Goal: Task Accomplishment & Management: Complete application form

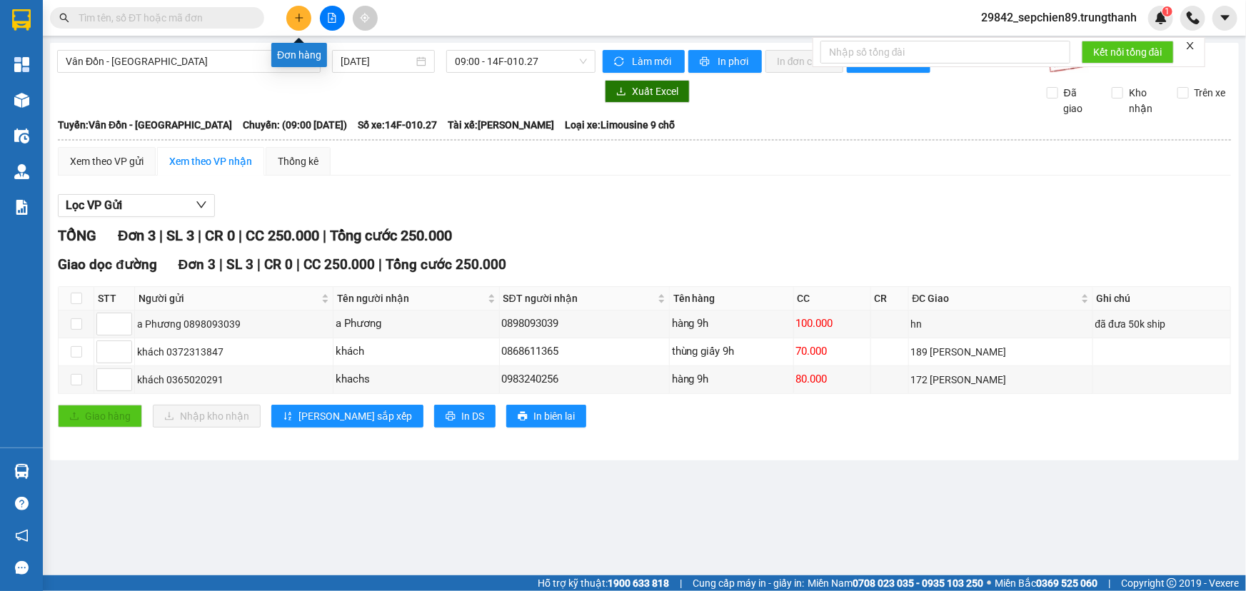
click at [297, 21] on icon "plus" at bounding box center [299, 18] width 10 height 10
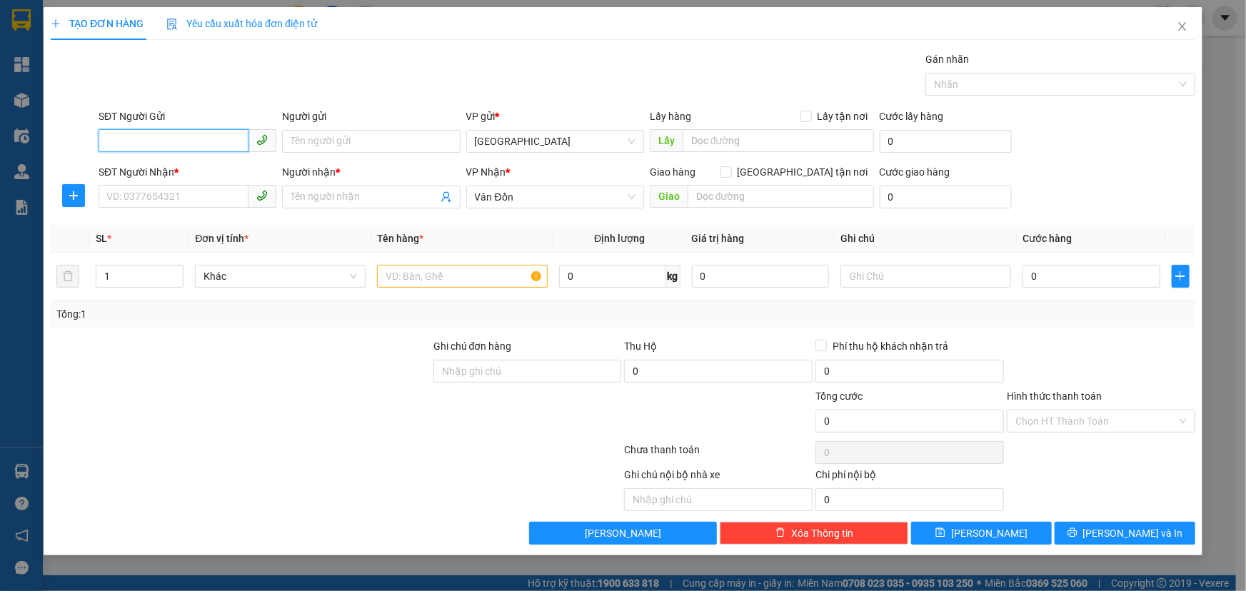
click at [156, 146] on input "SĐT Người Gửi" at bounding box center [174, 140] width 150 height 23
click at [162, 162] on div "0979317722 - ttrang" at bounding box center [187, 170] width 161 height 16
type input "0979317722"
type input "ttrang"
type input "vphn"
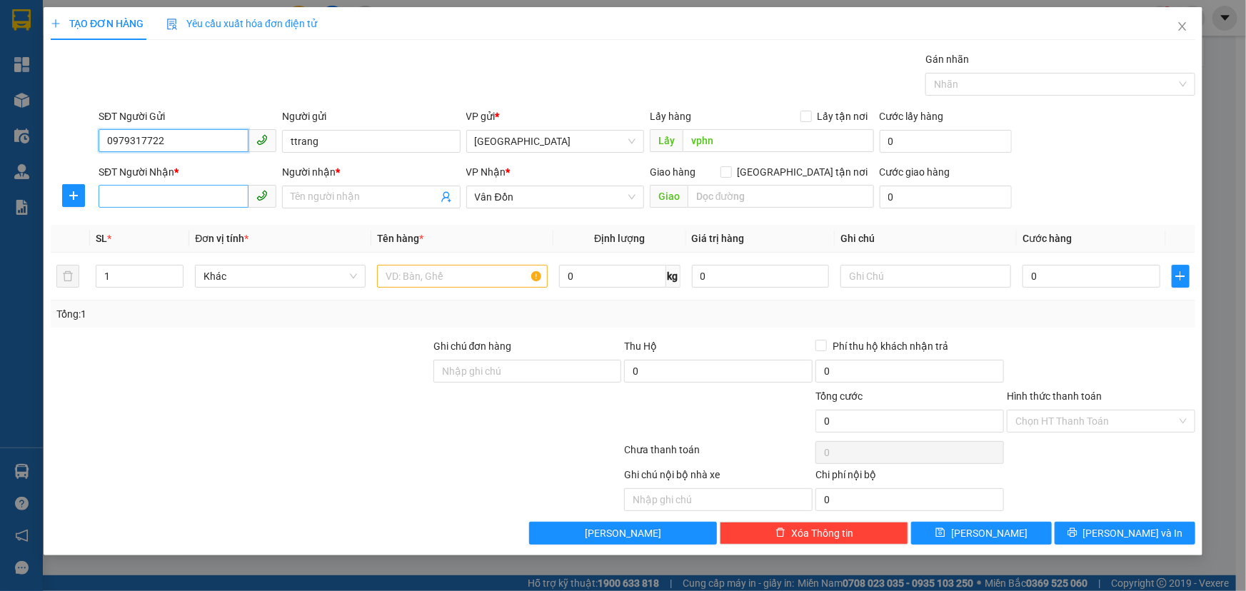
type input "0979317722"
click at [205, 203] on input "SĐT Người Nhận *" at bounding box center [174, 196] width 150 height 23
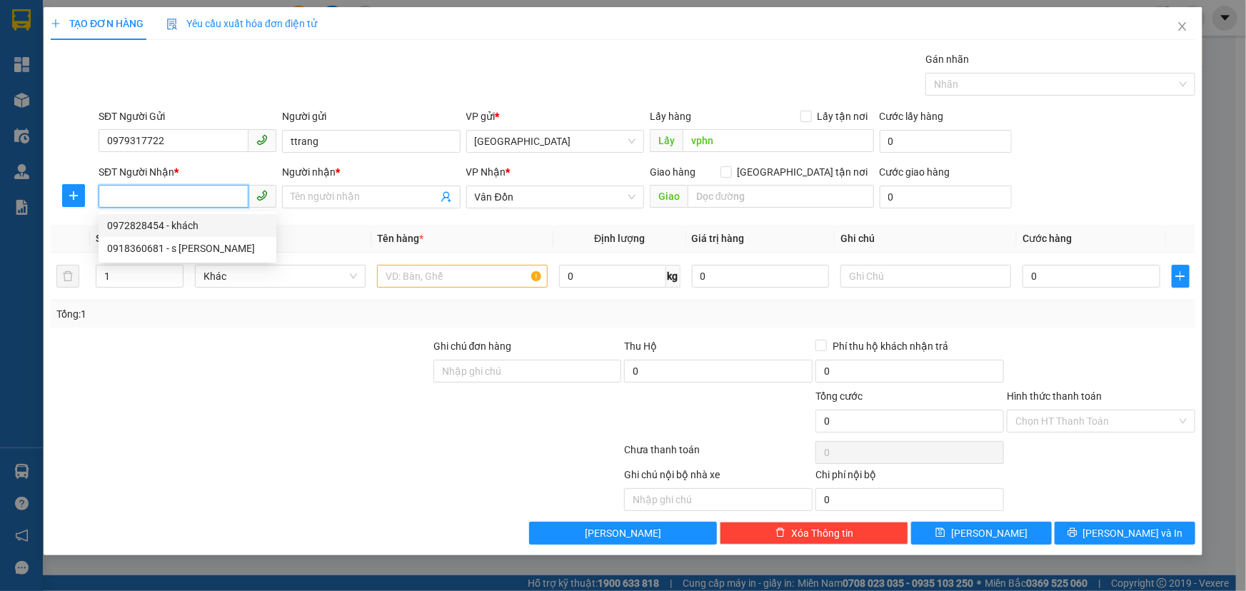
click at [193, 232] on div "0972828454 - khách" at bounding box center [187, 226] width 161 height 16
type input "0972828454"
type input "khách"
type input "631 [PERSON_NAME] Cẩm Phả"
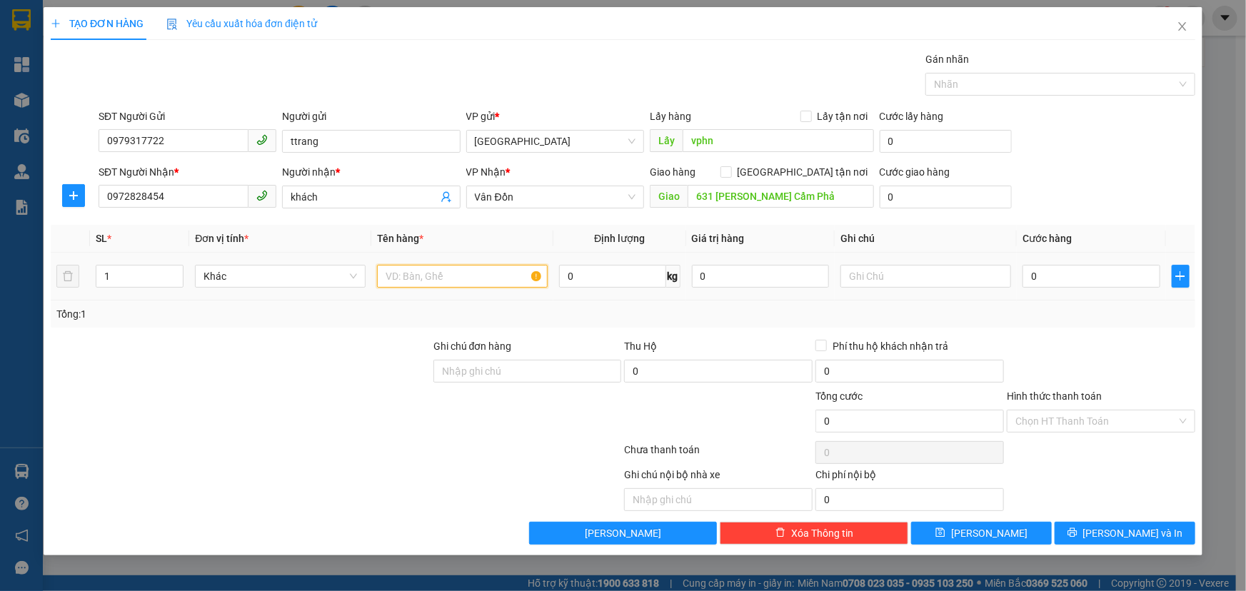
click at [435, 276] on input "text" at bounding box center [462, 276] width 171 height 23
click at [126, 277] on input "1" at bounding box center [139, 276] width 86 height 21
type input "2"
click at [176, 271] on icon "up" at bounding box center [175, 272] width 4 height 3
click at [430, 278] on input "text" at bounding box center [462, 276] width 171 height 23
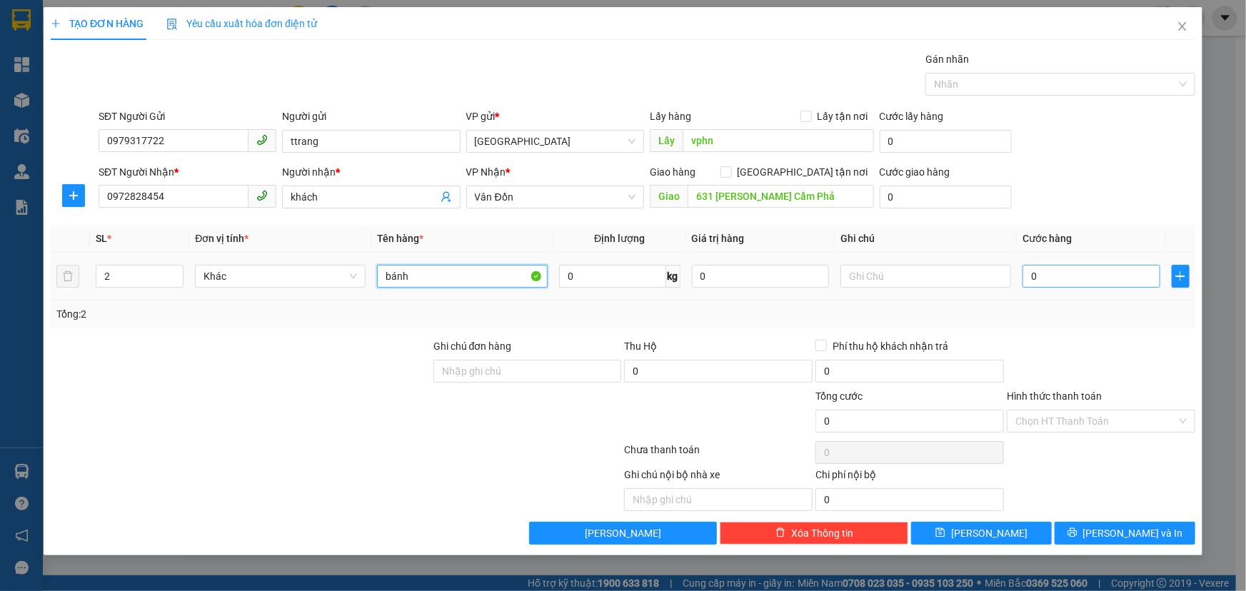
type input "bánh"
click at [1101, 272] on input "0" at bounding box center [1091, 276] width 138 height 23
type input "1"
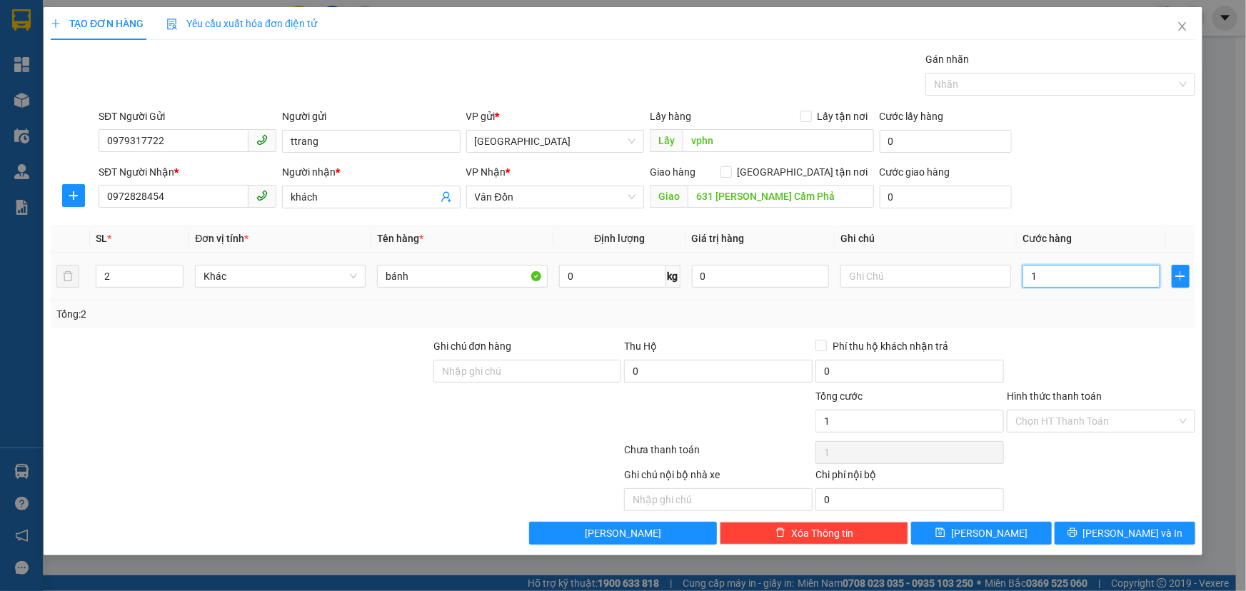
type input "15"
type input "150"
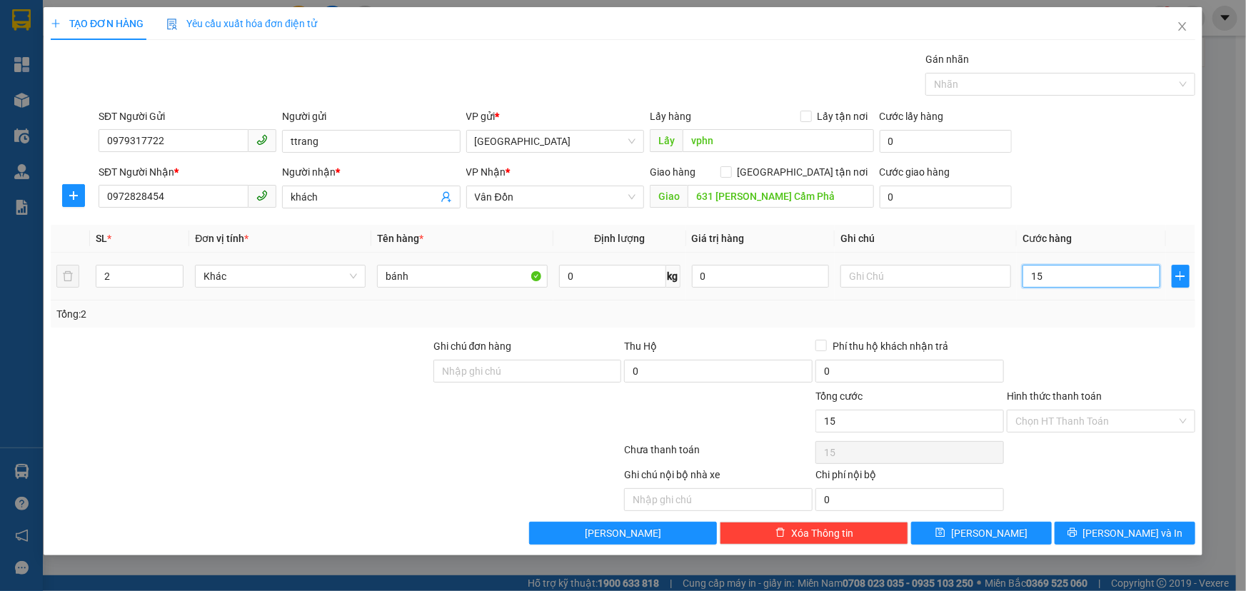
type input "150"
type input "15.000"
type input "150.000"
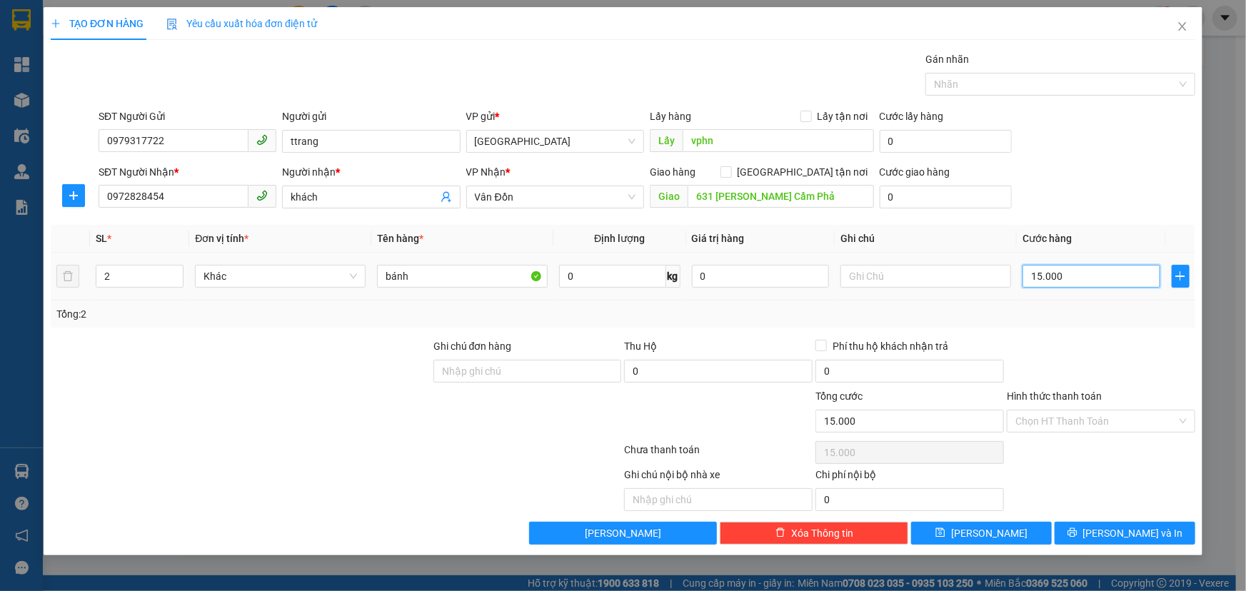
type input "150.000"
click at [976, 530] on button "[PERSON_NAME]" at bounding box center [981, 533] width 141 height 23
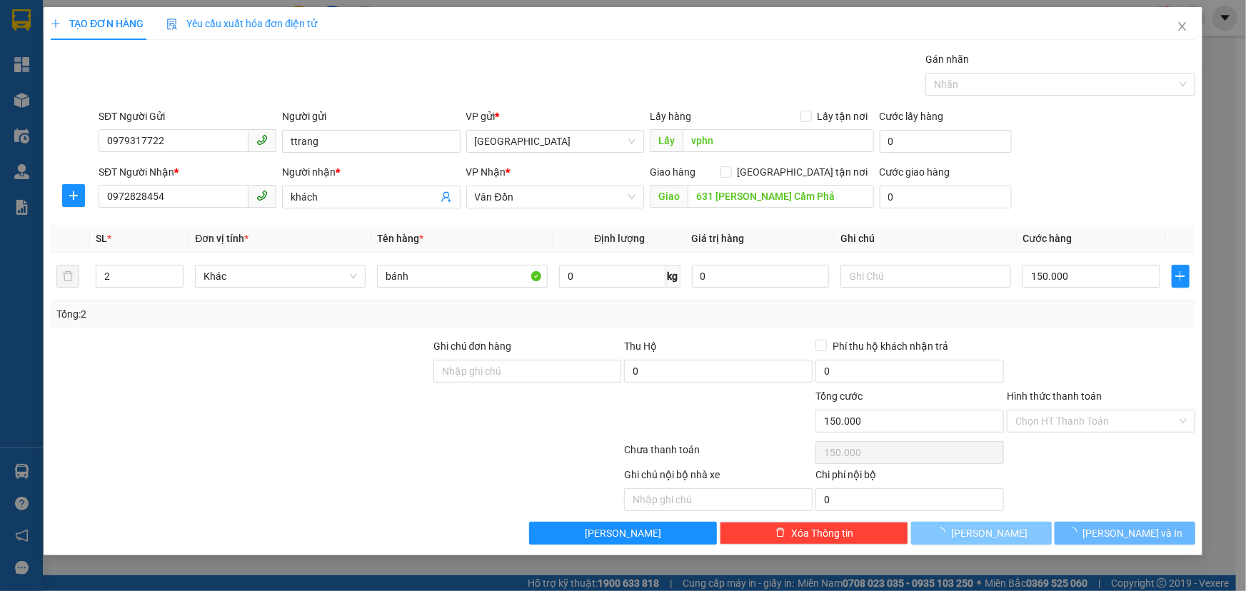
type input "1"
type input "0"
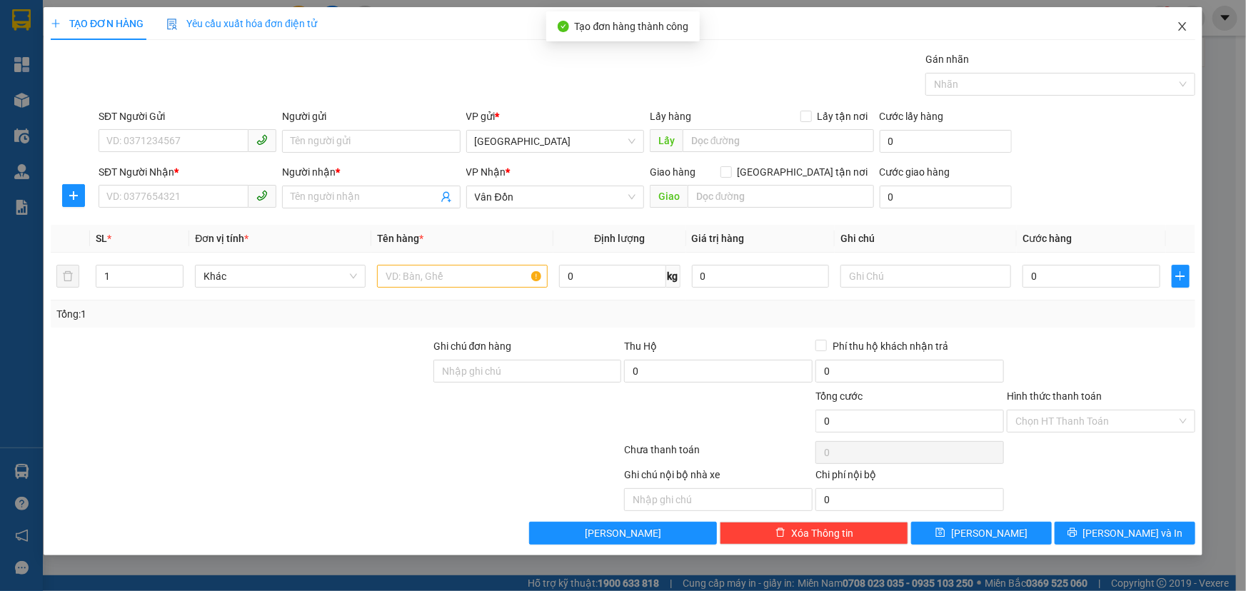
click at [1180, 29] on icon "close" at bounding box center [1181, 26] width 11 height 11
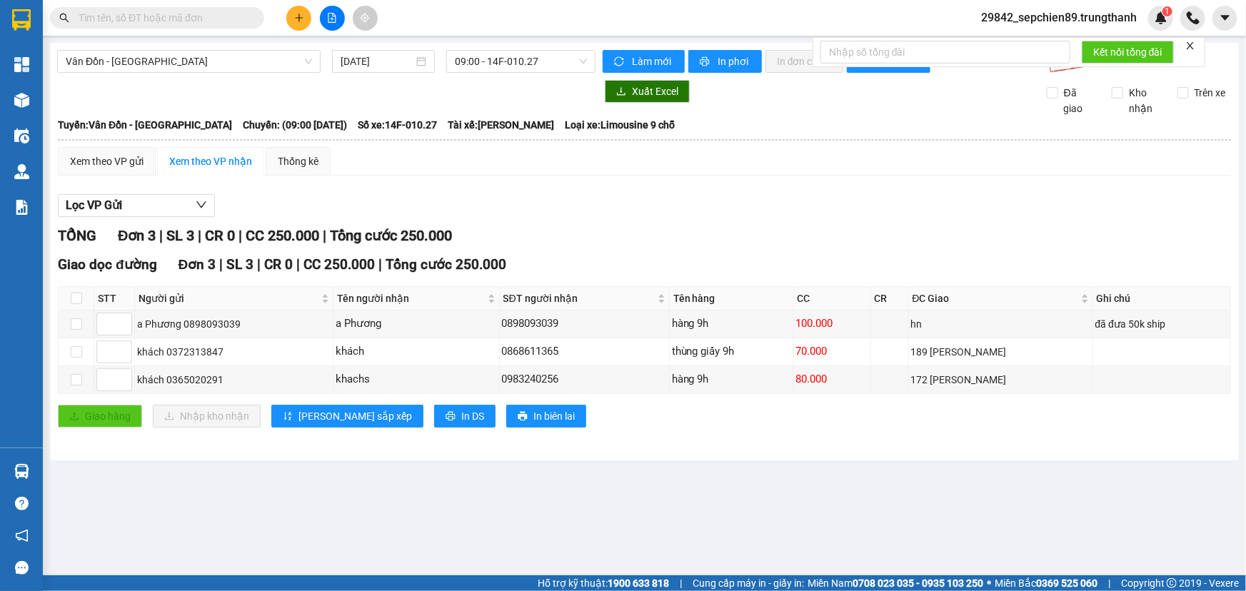
click at [296, 16] on icon "plus" at bounding box center [299, 18] width 10 height 10
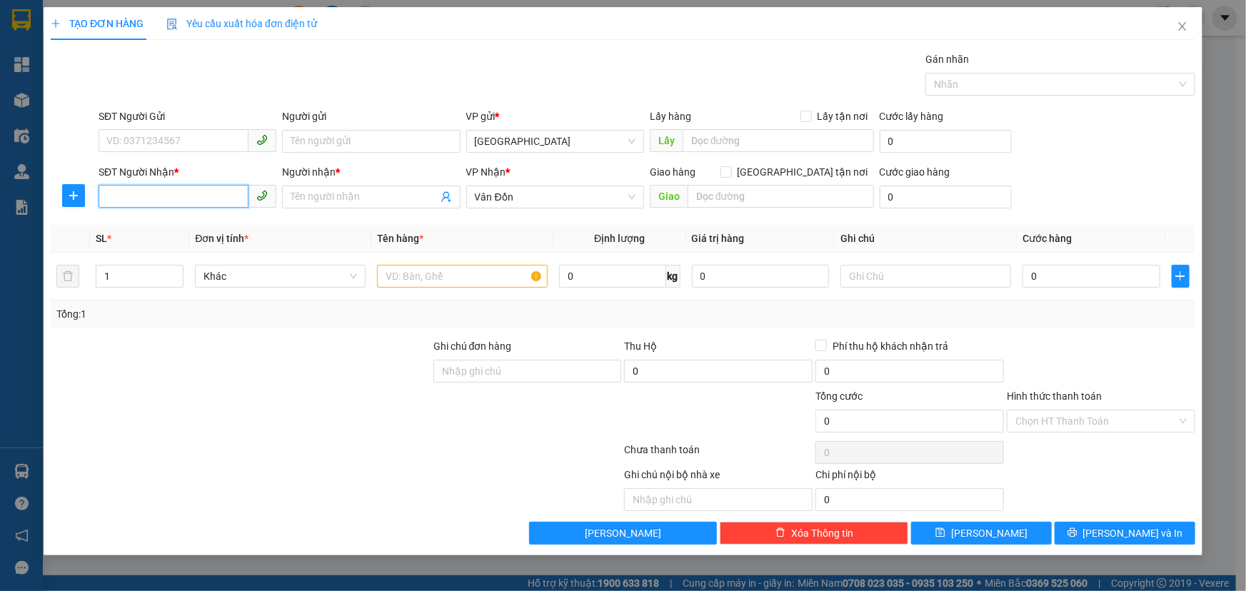
paste input "0979999881"
type input "0979999881"
click at [344, 196] on input "Người nhận *" at bounding box center [364, 197] width 146 height 16
type input "khách"
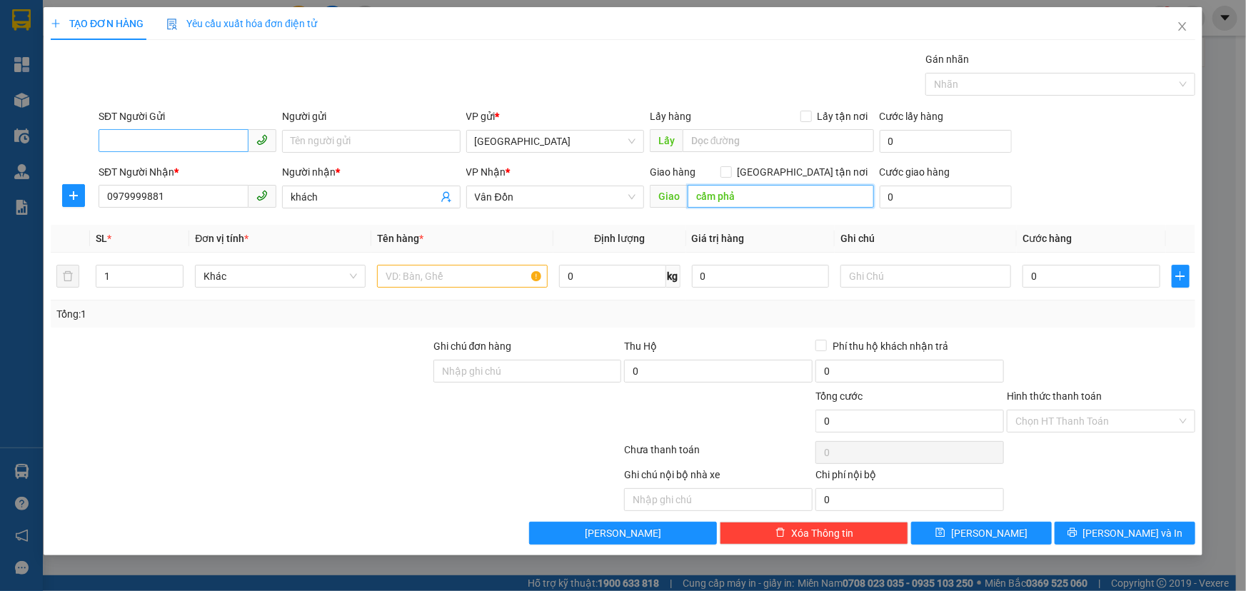
type input "cẩm phả"
click at [196, 139] on input "SĐT Người Gửi" at bounding box center [174, 140] width 150 height 23
click at [162, 136] on input "SĐT Người Gửi" at bounding box center [174, 140] width 150 height 23
paste input "0333543802"
type input "0333543802"
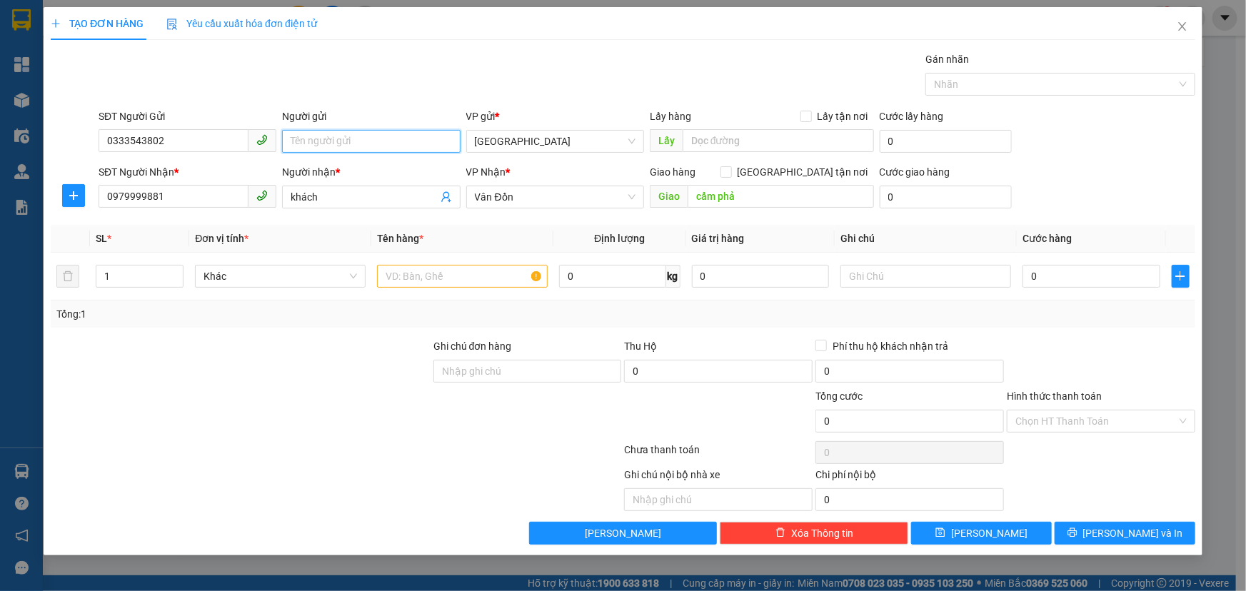
click at [403, 146] on input "Người gửi" at bounding box center [371, 141] width 178 height 23
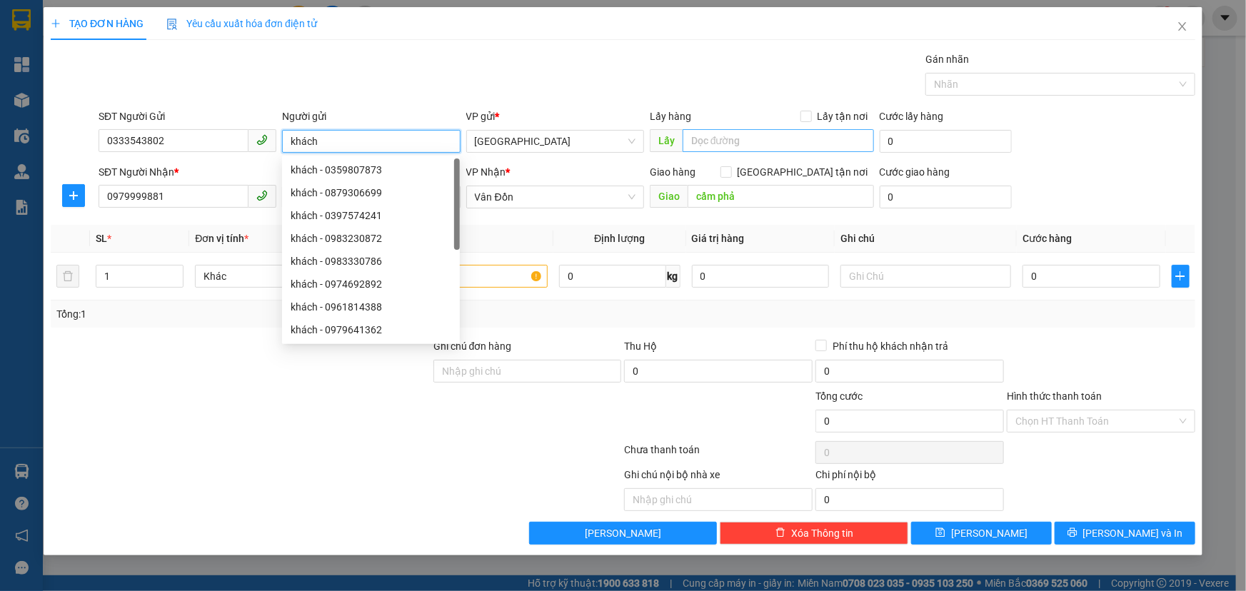
type input "khách"
click at [724, 141] on input "text" at bounding box center [777, 140] width 191 height 23
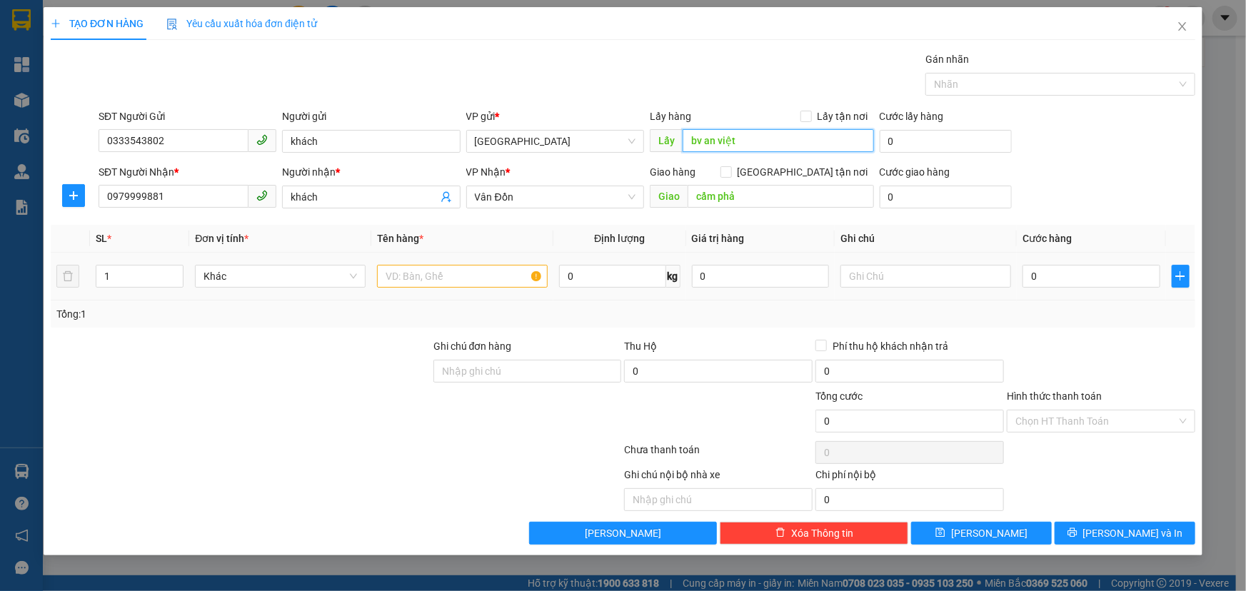
type input "bv an việt"
click at [465, 271] on input "text" at bounding box center [462, 276] width 171 height 23
type input "hồ sơ"
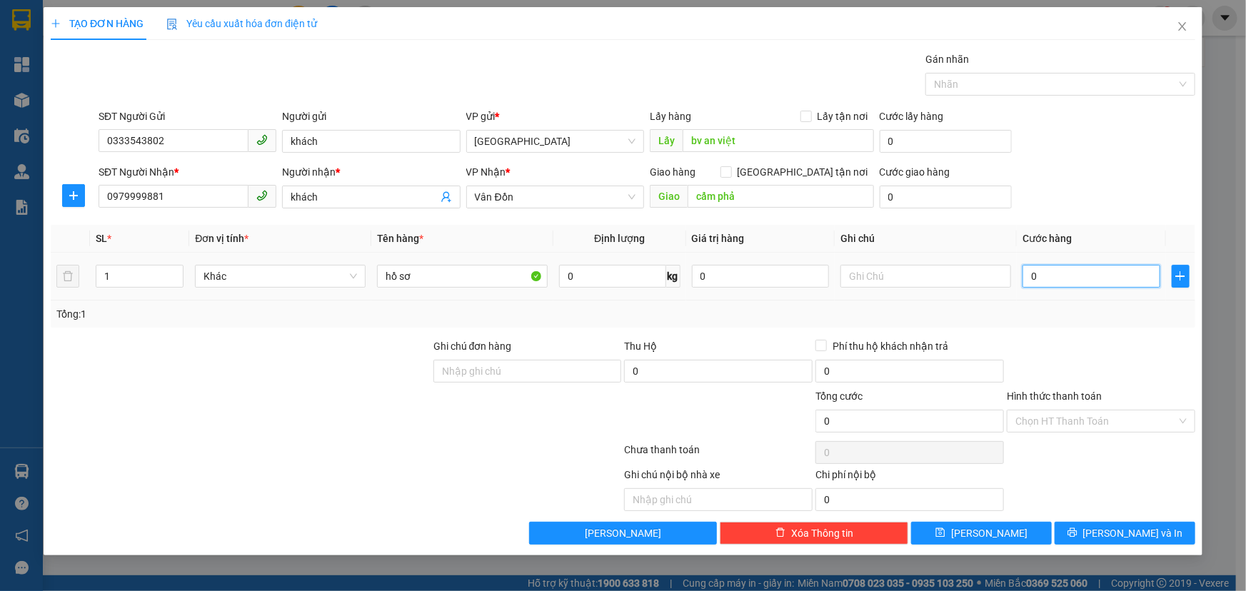
type input "7"
type input "70"
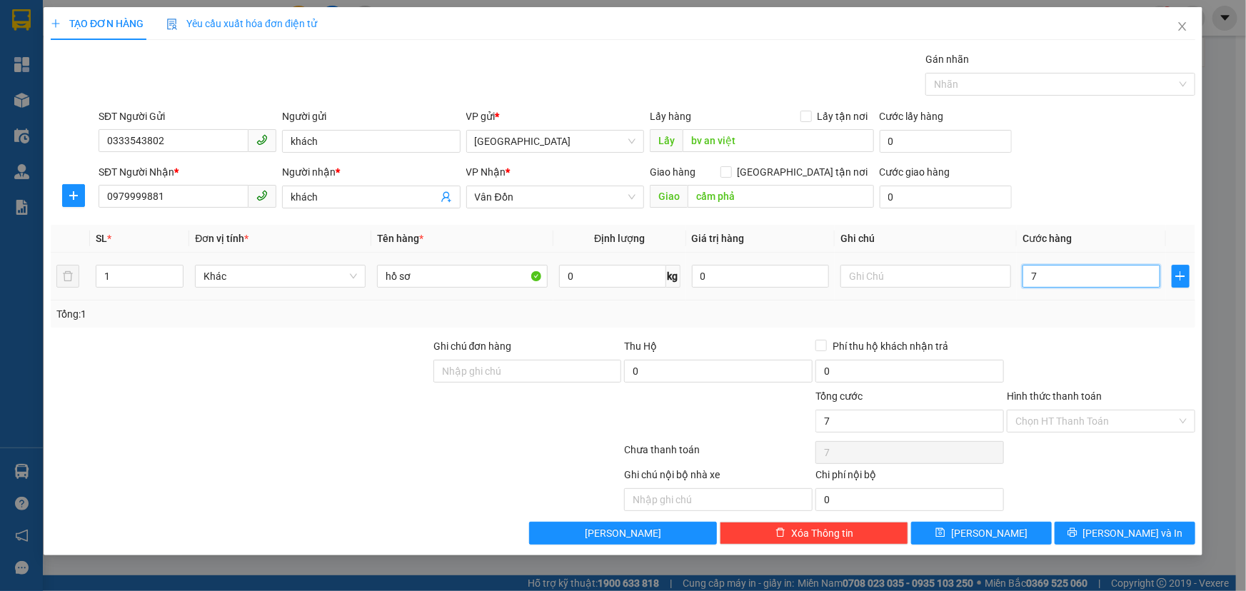
type input "70"
type input "700"
type input "7.000"
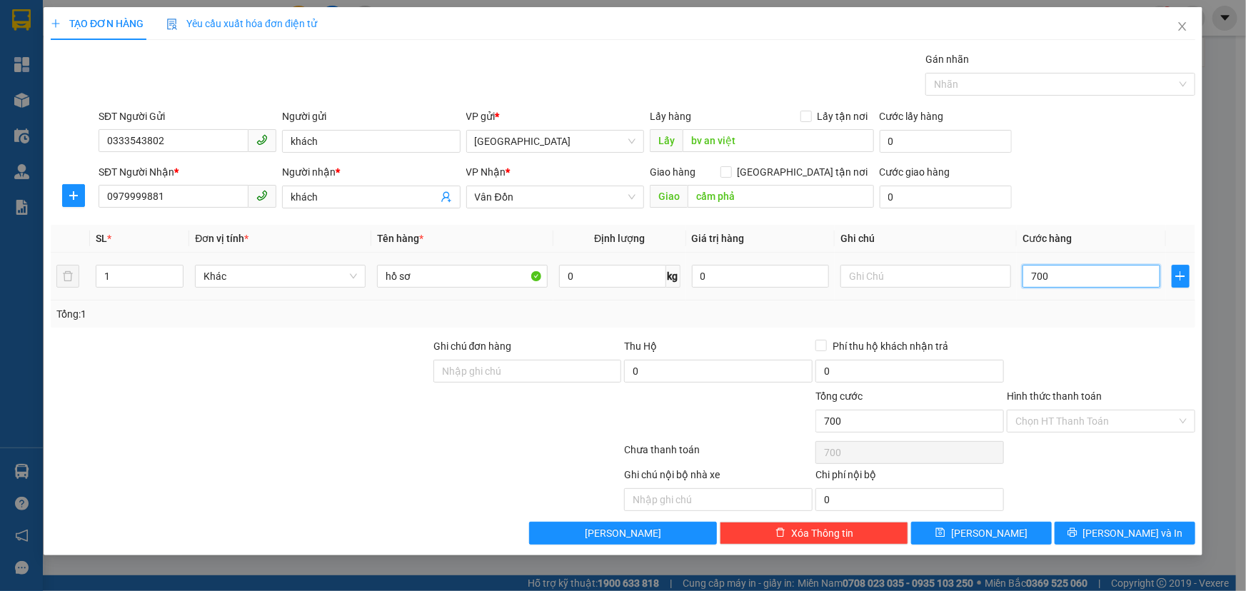
type input "7.000"
type input "70.000"
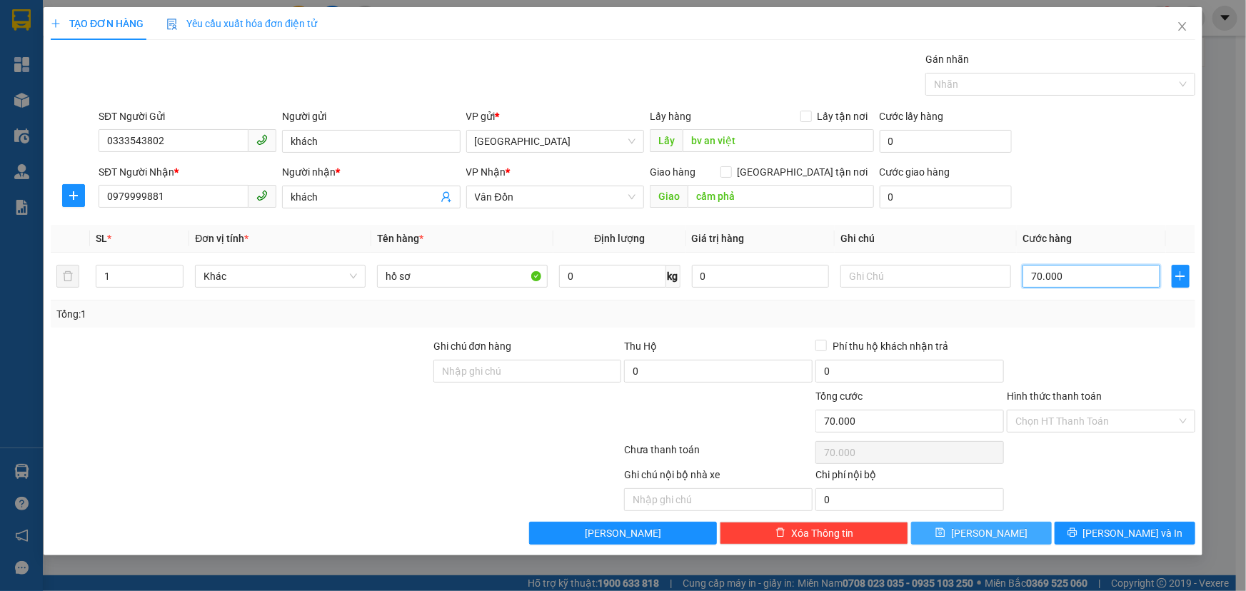
type input "70.000"
click at [1006, 540] on button "[PERSON_NAME]" at bounding box center [981, 533] width 141 height 23
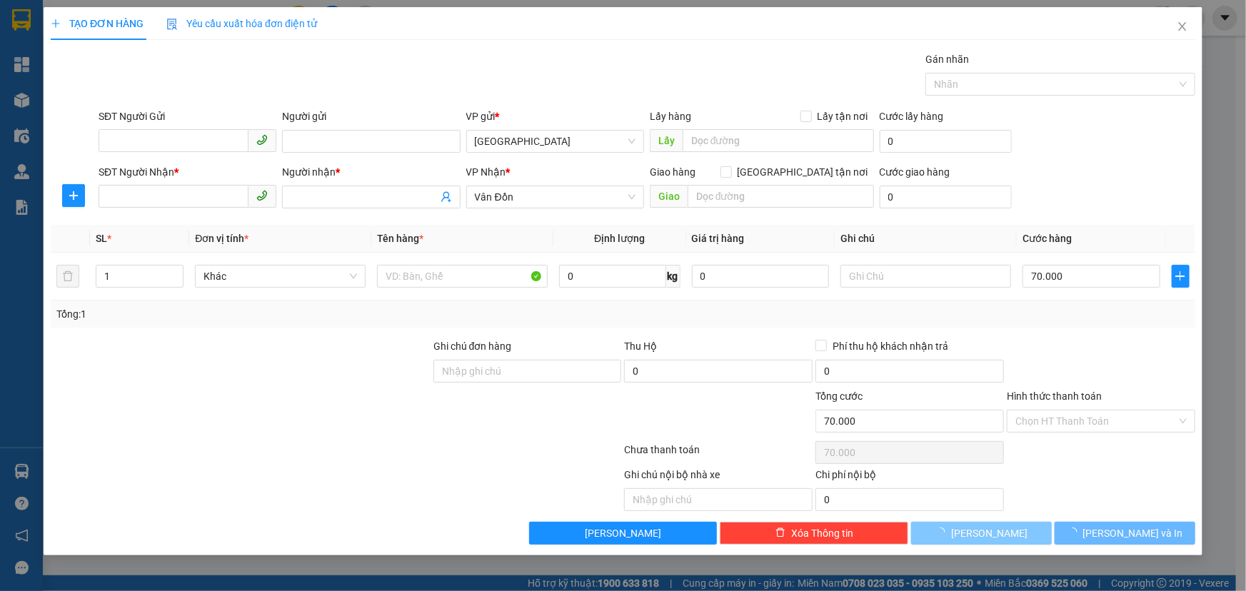
type input "0"
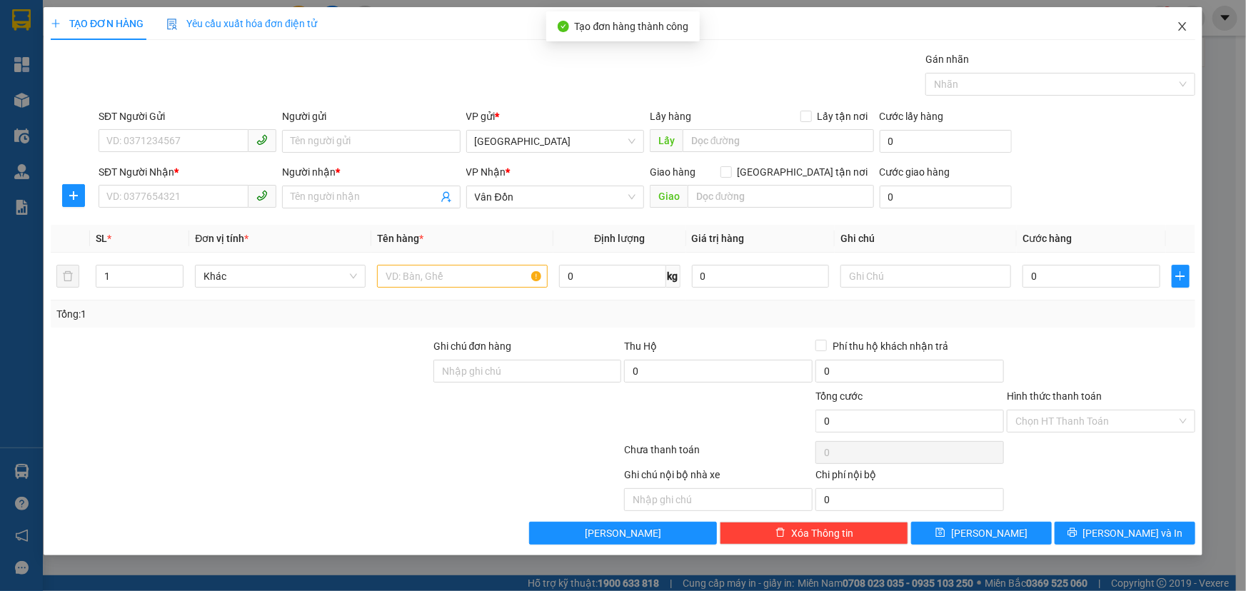
click at [1178, 27] on icon "close" at bounding box center [1181, 26] width 11 height 11
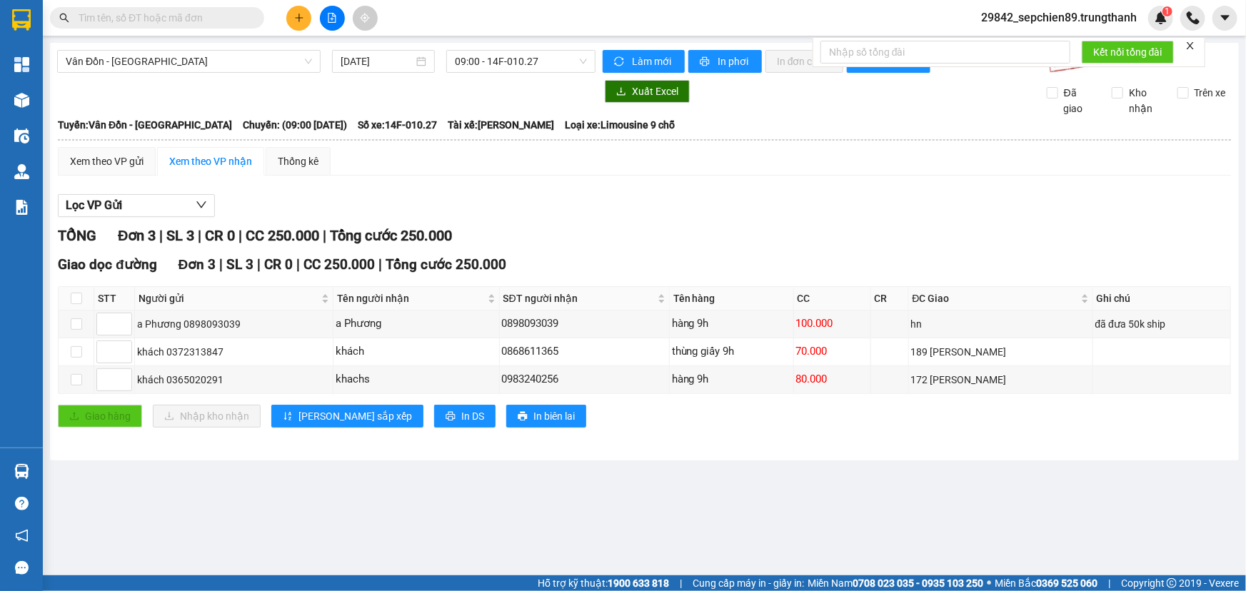
click at [401, 192] on div "Lọc VP Gửi TỔNG Đơn 3 | SL 3 | CR 0 | CC 250.000 | Tổng cước 250.000 Giao dọc …" at bounding box center [644, 316] width 1173 height 258
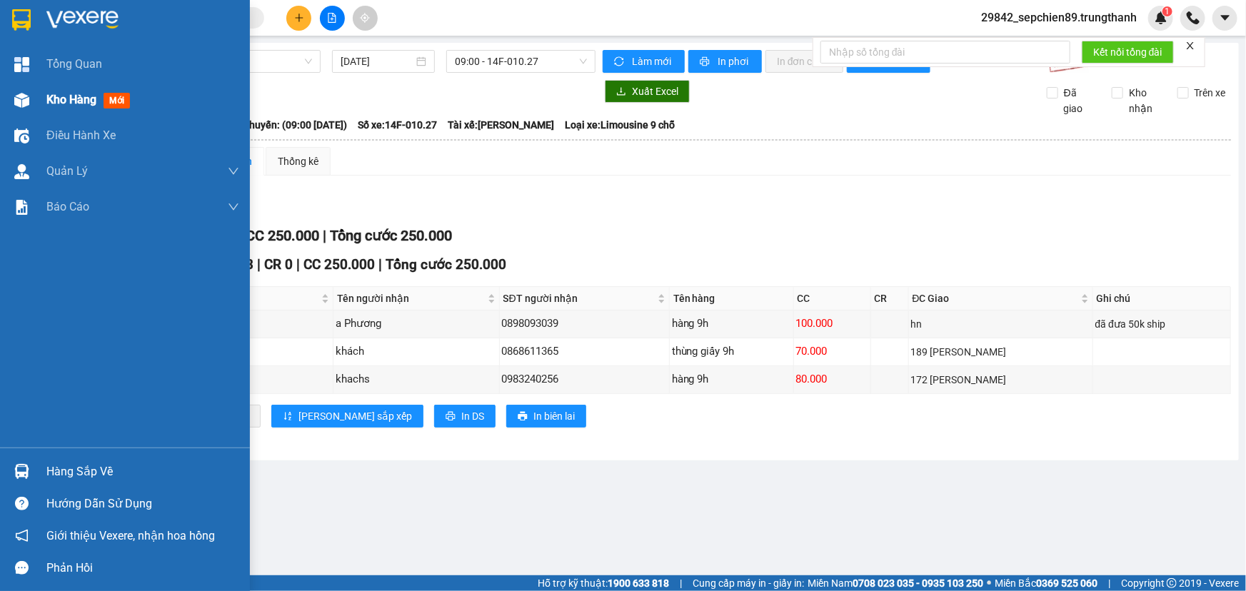
click at [22, 93] on img at bounding box center [21, 100] width 15 height 15
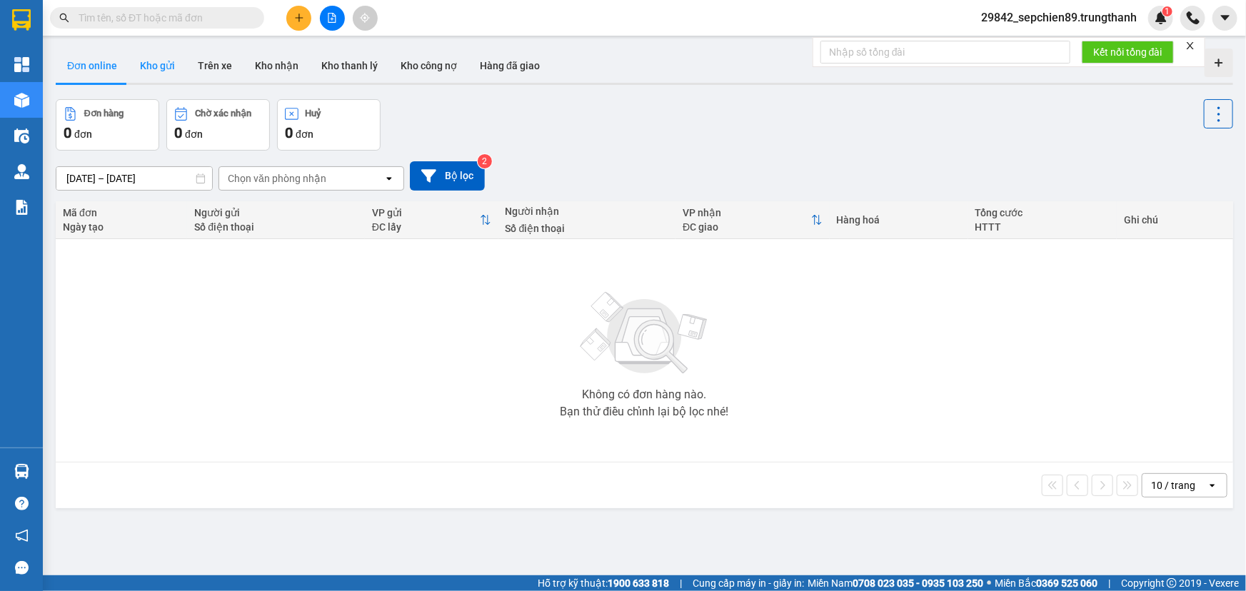
click at [161, 69] on button "Kho gửi" at bounding box center [157, 66] width 58 height 34
type input "[DATE] – [DATE]"
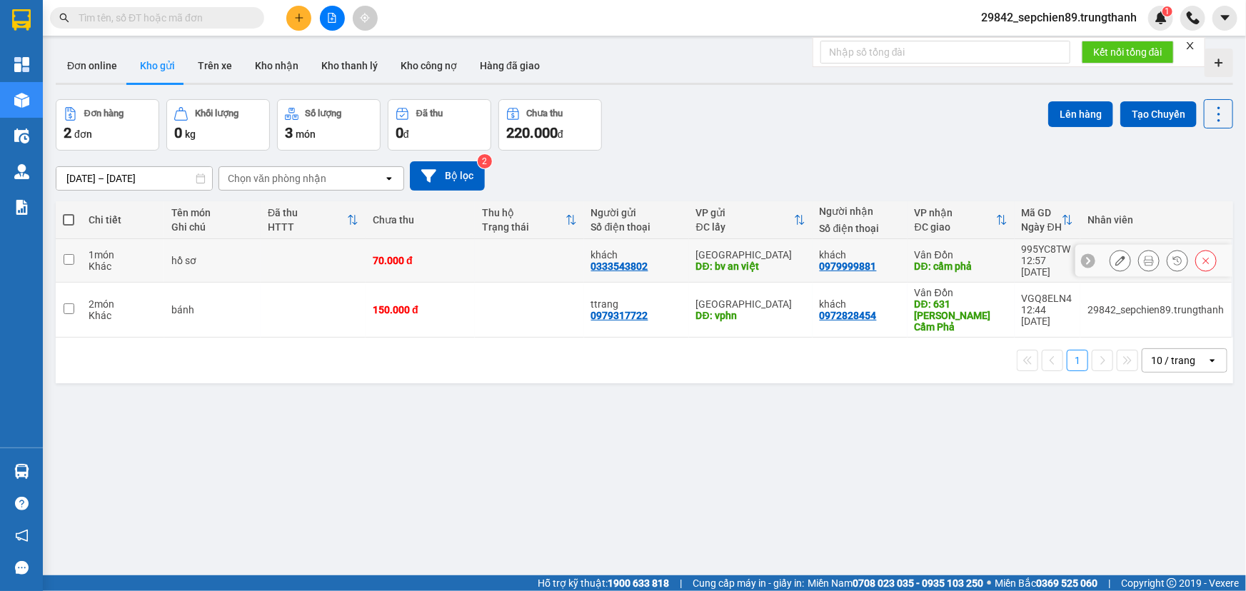
click at [74, 250] on td at bounding box center [69, 261] width 26 height 44
checkbox input "true"
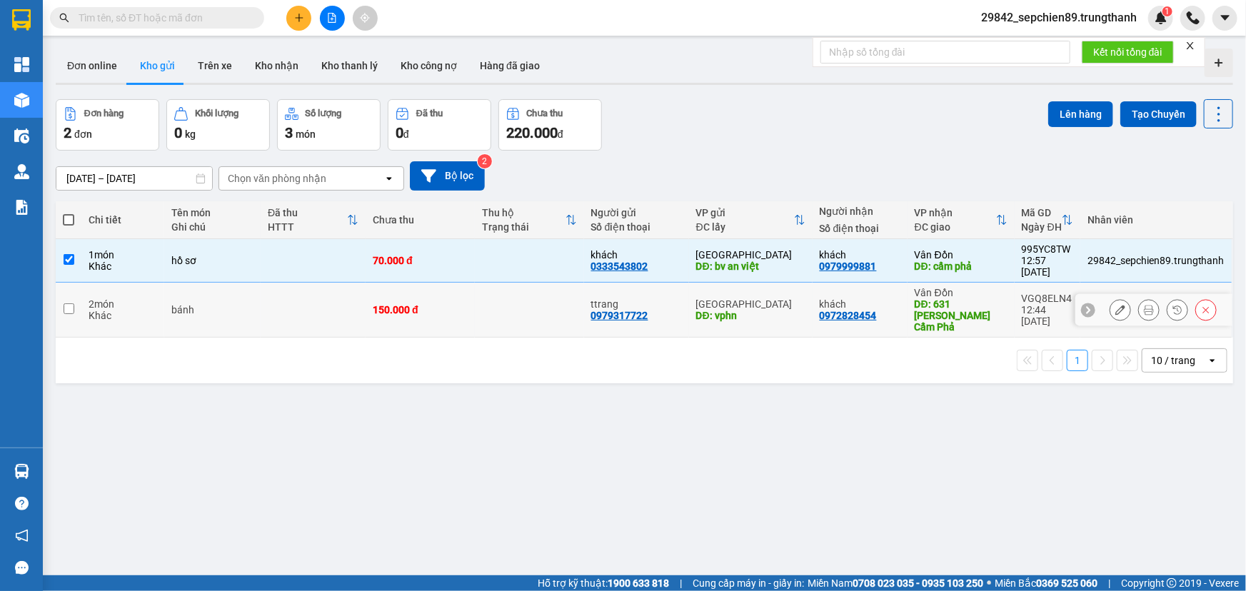
click at [65, 303] on input "checkbox" at bounding box center [69, 308] width 11 height 11
checkbox input "true"
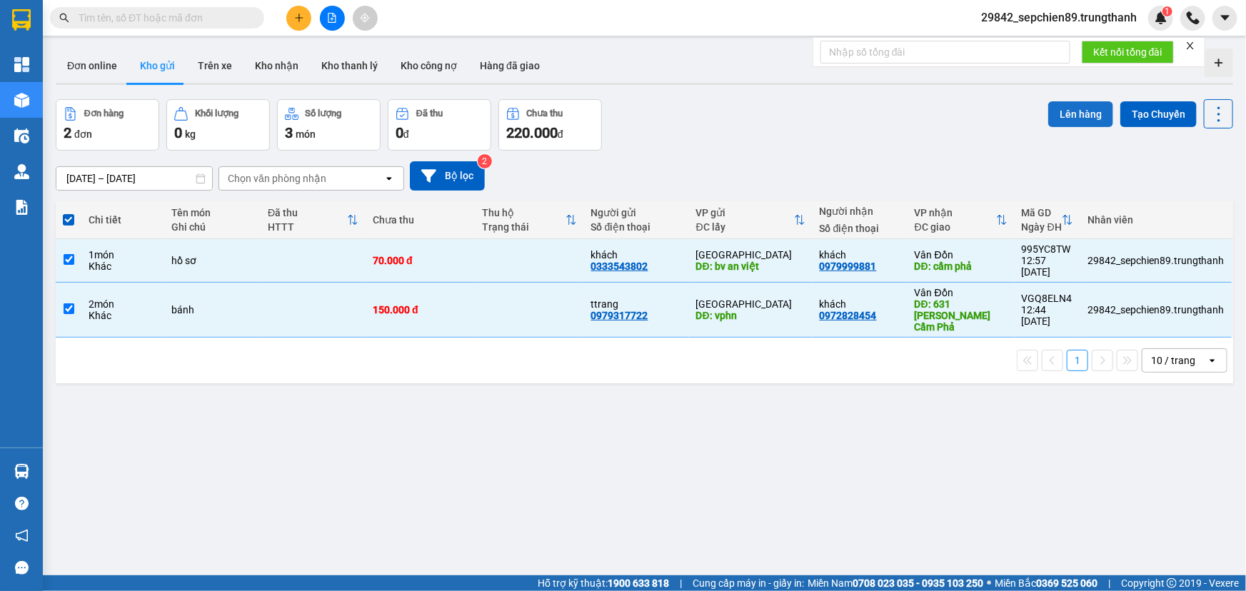
click at [1074, 113] on button "Lên hàng" at bounding box center [1080, 114] width 65 height 26
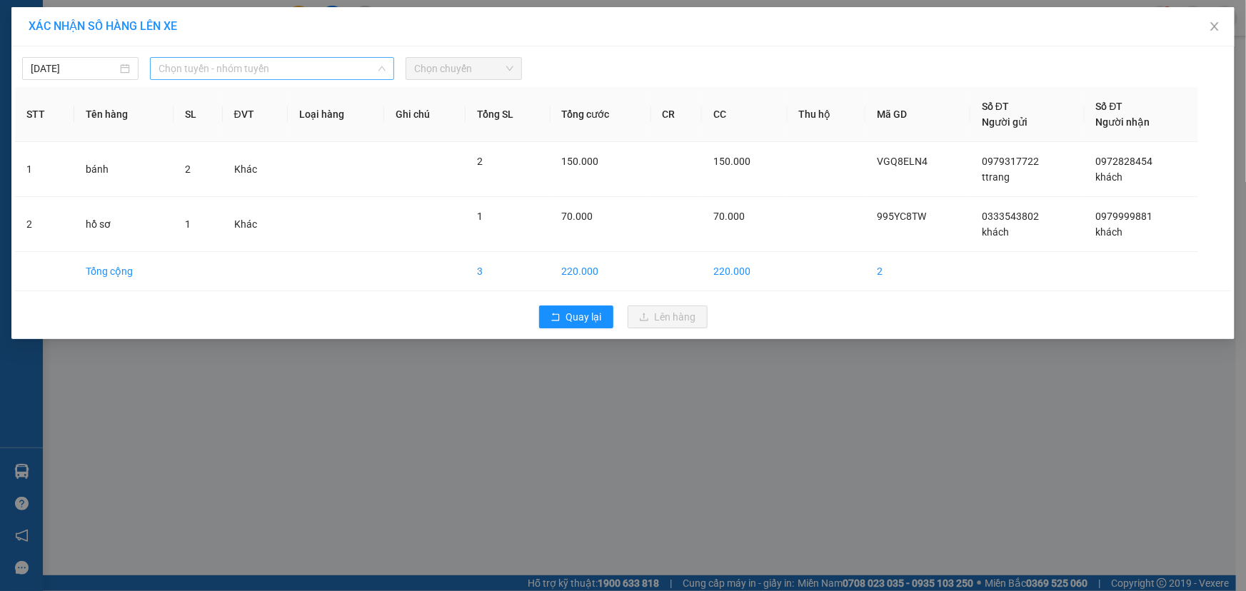
click at [264, 70] on span "Chọn tuyến - nhóm tuyến" at bounding box center [271, 68] width 227 height 21
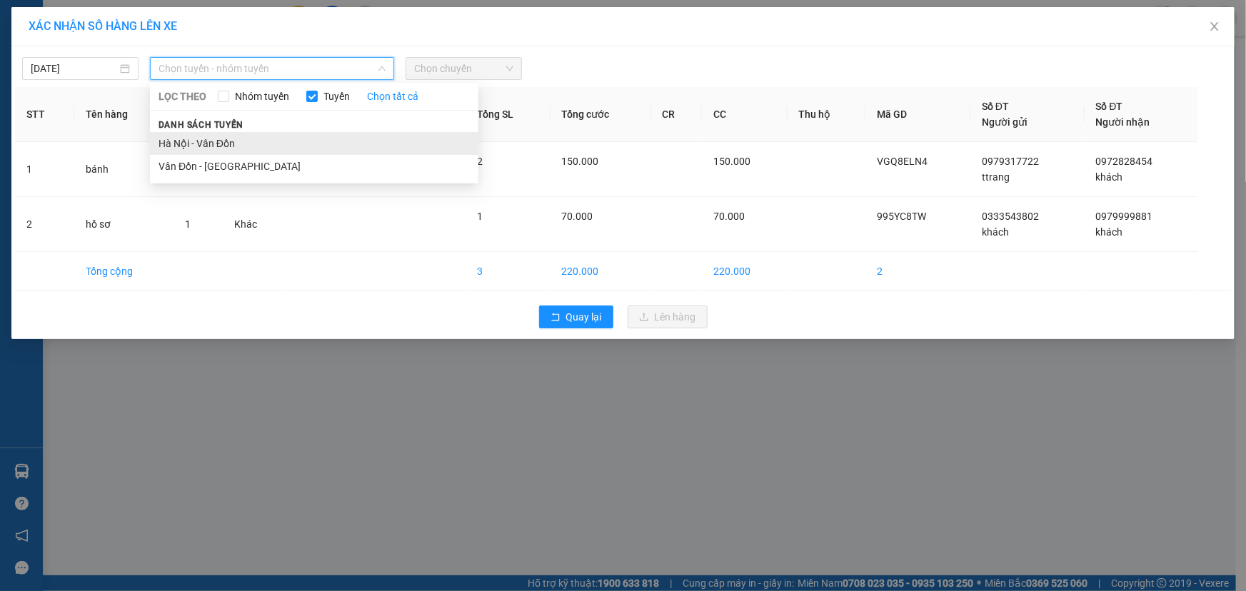
click at [238, 141] on li "Hà Nội - Vân Đồn" at bounding box center [314, 143] width 328 height 23
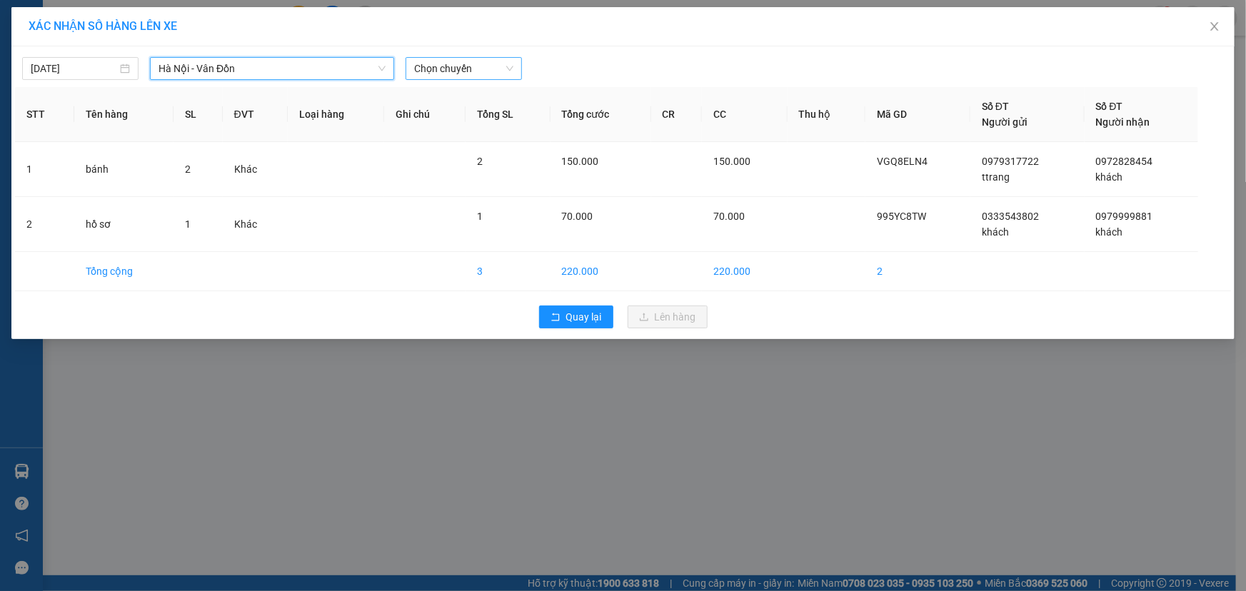
click at [487, 68] on span "Chọn chuyến" at bounding box center [463, 68] width 99 height 21
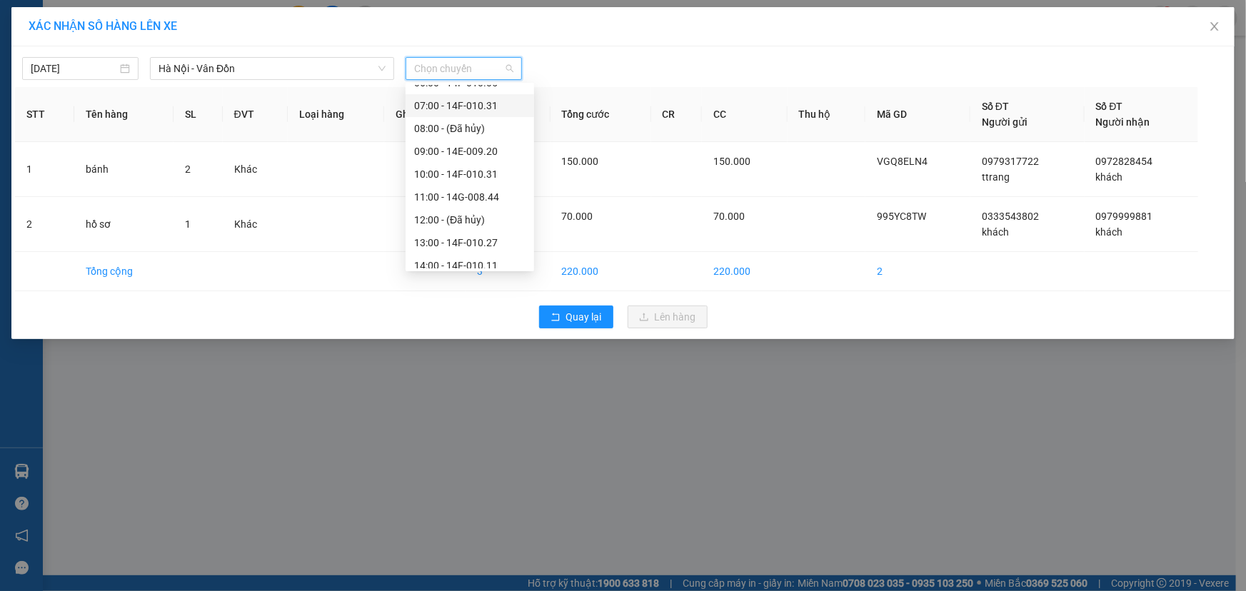
scroll to position [39, 0]
click at [482, 239] on div "13:00 - 14F-010.27" at bounding box center [469, 241] width 111 height 16
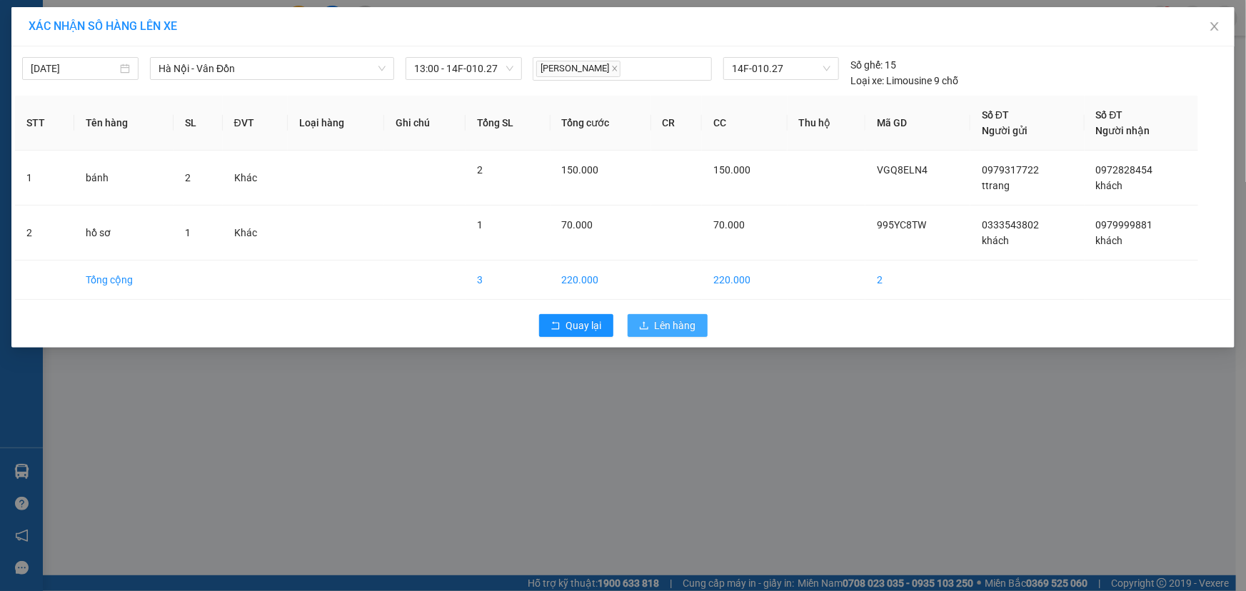
click at [683, 325] on span "Lên hàng" at bounding box center [675, 326] width 41 height 16
